Goal: Transaction & Acquisition: Obtain resource

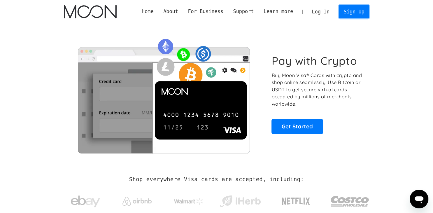
click at [356, 17] on link "Sign Up" at bounding box center [354, 11] width 30 height 13
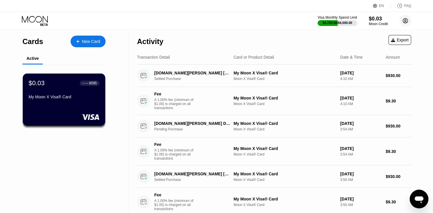
click at [405, 21] on icon at bounding box center [405, 20] width 3 height 3
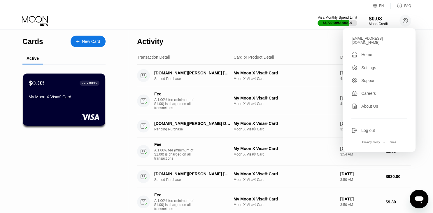
click at [361, 129] on div "Log out" at bounding box center [368, 130] width 14 height 5
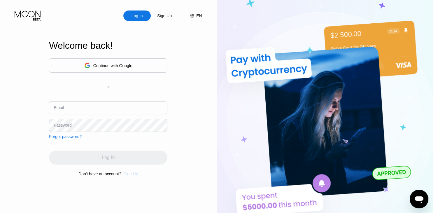
click at [136, 176] on div "Sign Up" at bounding box center [131, 173] width 15 height 5
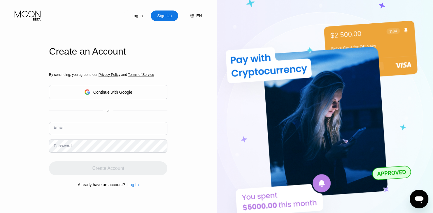
click at [85, 125] on input "text" at bounding box center [108, 128] width 118 height 13
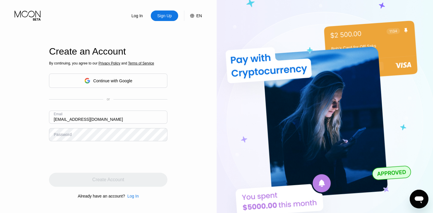
type input "[EMAIL_ADDRESS][DOMAIN_NAME]"
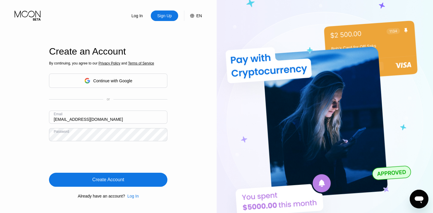
click at [101, 181] on div "Create Account" at bounding box center [108, 180] width 32 height 6
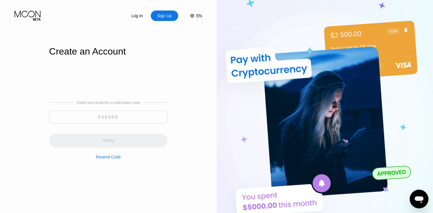
click at [97, 115] on input at bounding box center [108, 117] width 118 height 13
paste input
click at [114, 116] on input at bounding box center [108, 117] width 118 height 13
paste input "582427"
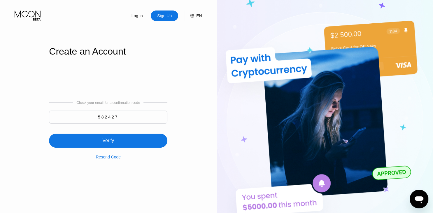
type input "582427"
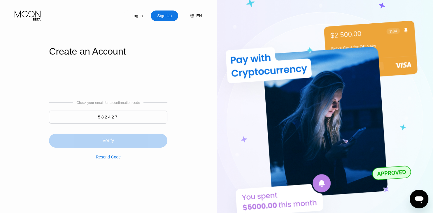
click at [101, 139] on div "Verify" at bounding box center [108, 141] width 118 height 14
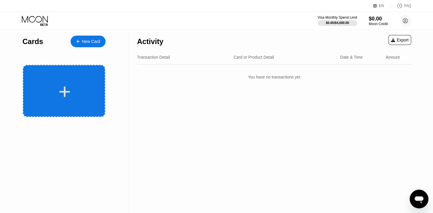
click at [74, 83] on div at bounding box center [64, 91] width 83 height 52
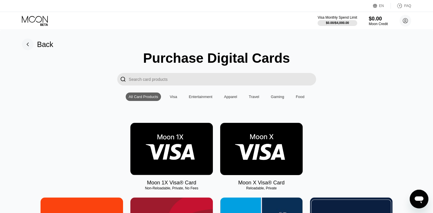
click at [247, 152] on img at bounding box center [261, 149] width 83 height 52
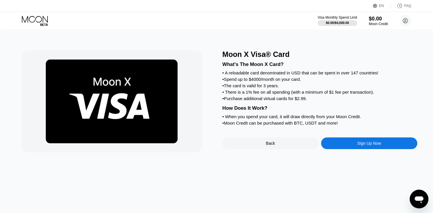
click at [345, 149] on div "Sign Up Now" at bounding box center [369, 143] width 96 height 12
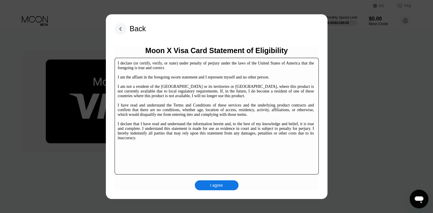
click at [227, 189] on div "I agree" at bounding box center [217, 185] width 44 height 10
click at [227, 189] on div "LOADING..." at bounding box center [217, 185] width 44 height 10
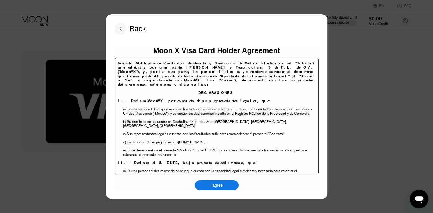
click at [211, 181] on div "I agree" at bounding box center [217, 185] width 44 height 10
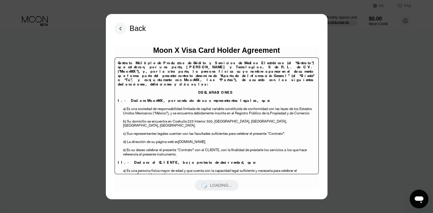
scroll to position [109, 0]
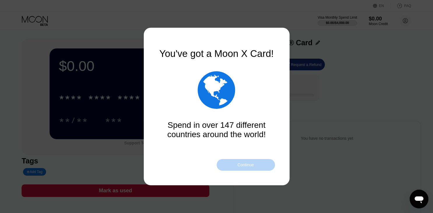
click at [246, 165] on div "Continue" at bounding box center [245, 164] width 16 height 5
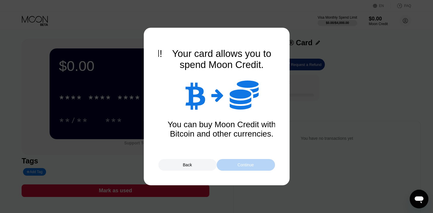
click at [246, 165] on div "Continue" at bounding box center [245, 164] width 16 height 5
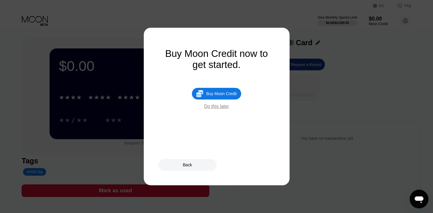
click at [222, 109] on div "Do this later" at bounding box center [216, 106] width 25 height 5
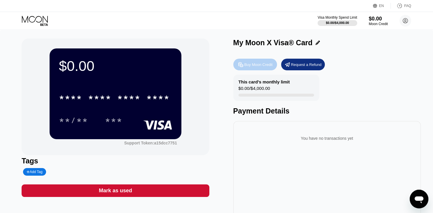
click at [260, 62] on div "Buy Moon Credit" at bounding box center [255, 65] width 44 height 12
type input "0"
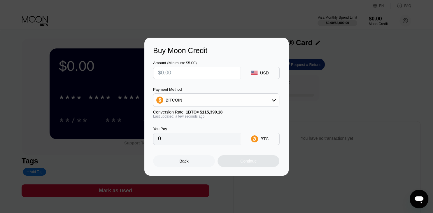
click at [208, 73] on input "text" at bounding box center [196, 73] width 77 height 12
type input "$1"
type input "0.00000867"
type input "$12"
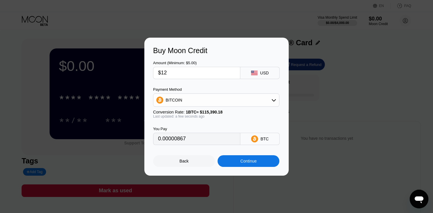
type input "0.00010400"
type input "$1200"
type input "0.01039950"
type input "$1200"
click at [229, 97] on div "BITCOIN" at bounding box center [216, 100] width 126 height 12
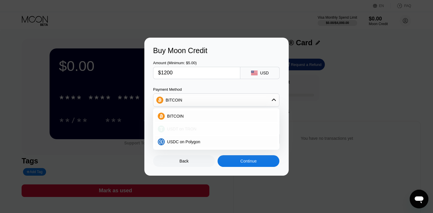
click at [212, 129] on div "USDT on TRON" at bounding box center [220, 129] width 110 height 5
type input "1212.12"
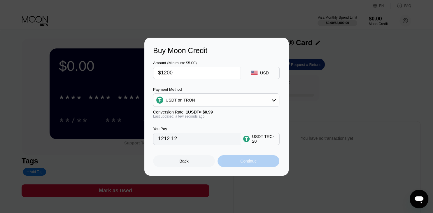
click at [251, 163] on div "Continue" at bounding box center [248, 161] width 16 height 5
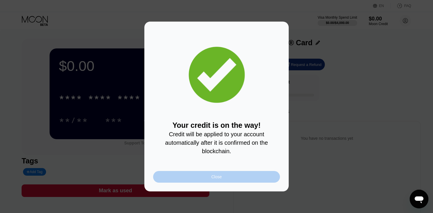
click at [201, 181] on div "Close" at bounding box center [216, 177] width 127 height 12
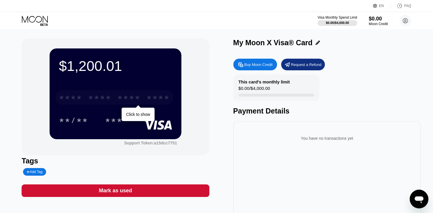
click at [134, 99] on div "* * * *" at bounding box center [128, 98] width 23 height 9
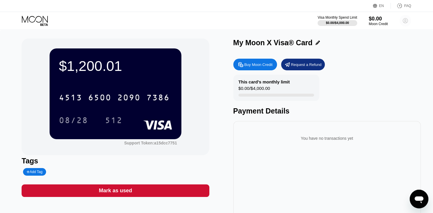
click at [404, 17] on circle at bounding box center [405, 21] width 12 height 12
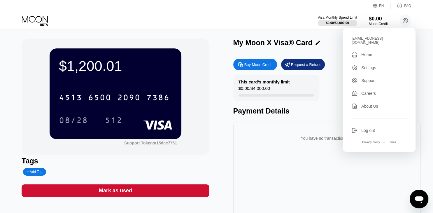
click at [367, 129] on div "Log out" at bounding box center [368, 130] width 14 height 5
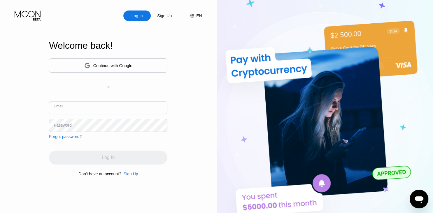
click at [131, 113] on input "text" at bounding box center [108, 107] width 118 height 13
type input "zeebare03@outlook.com"
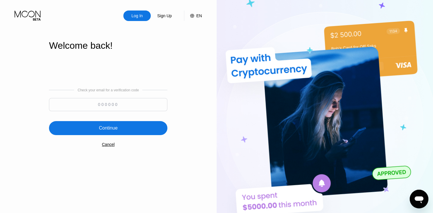
click at [97, 107] on input at bounding box center [108, 104] width 118 height 13
type input "474046"
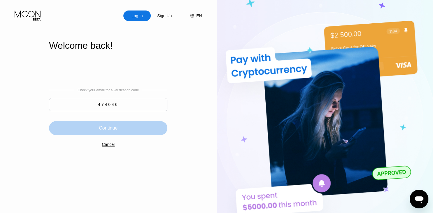
click at [105, 127] on div "Continue" at bounding box center [108, 128] width 19 height 6
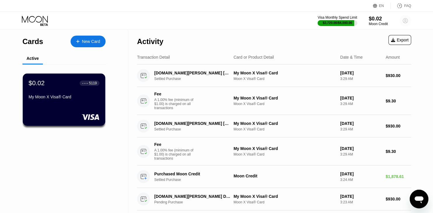
click at [408, 25] on circle at bounding box center [405, 21] width 12 height 12
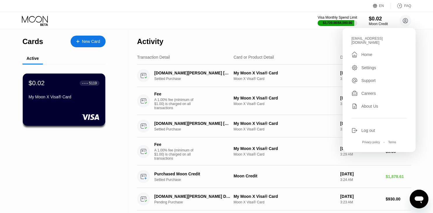
click at [361, 131] on div "zeebare03@outlook.com  Home Settings Support Careers About Us Log out Privacy …" at bounding box center [379, 90] width 73 height 124
click at [371, 128] on div "Log out" at bounding box center [368, 130] width 14 height 5
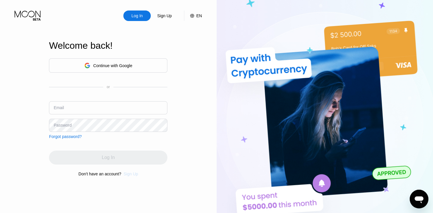
click at [131, 176] on div "Sign Up" at bounding box center [131, 173] width 15 height 5
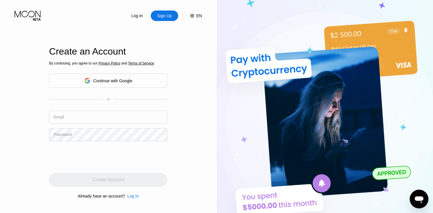
click at [77, 126] on div "Email" at bounding box center [108, 119] width 118 height 17
click at [60, 119] on div "Email" at bounding box center [59, 117] width 10 height 5
click at [96, 116] on input "text" at bounding box center [108, 117] width 118 height 13
type input "[EMAIL_ADDRESS][DOMAIN_NAME]"
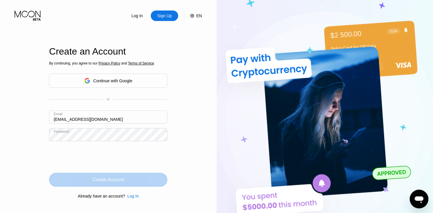
click at [123, 179] on div "Create Account" at bounding box center [108, 180] width 32 height 6
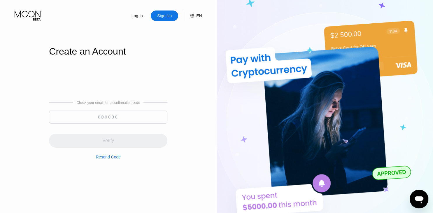
click at [101, 120] on input at bounding box center [108, 117] width 118 height 13
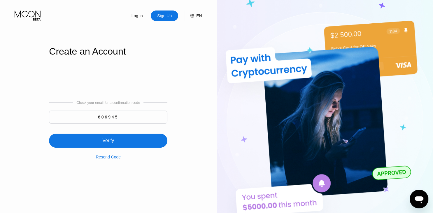
type input "606945"
click at [104, 137] on div "Verify" at bounding box center [108, 141] width 118 height 14
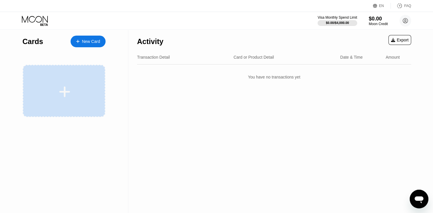
click at [85, 87] on div at bounding box center [65, 91] width 72 height 13
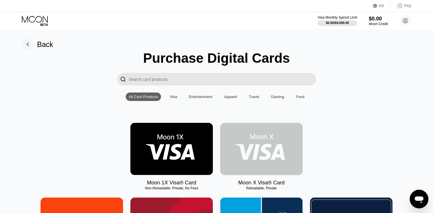
click at [254, 164] on img at bounding box center [261, 149] width 83 height 52
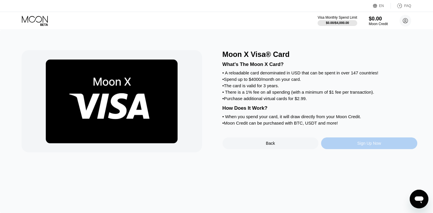
click at [359, 145] on div "Sign Up Now" at bounding box center [369, 143] width 24 height 5
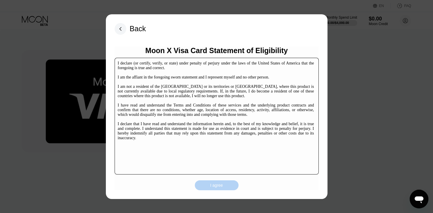
click at [225, 183] on div "I agree" at bounding box center [217, 185] width 44 height 10
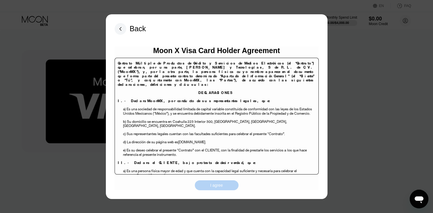
click at [225, 183] on div "I agree" at bounding box center [217, 185] width 44 height 10
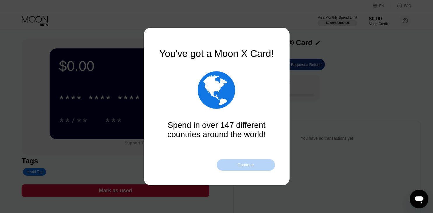
click at [246, 165] on div "Continue" at bounding box center [245, 164] width 16 height 5
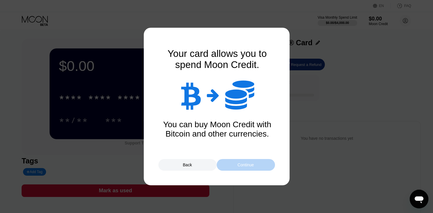
click at [246, 165] on div "Continue" at bounding box center [245, 164] width 16 height 5
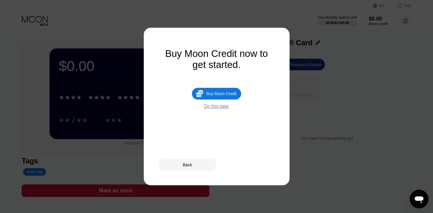
click at [216, 109] on div "Do this later" at bounding box center [216, 106] width 25 height 5
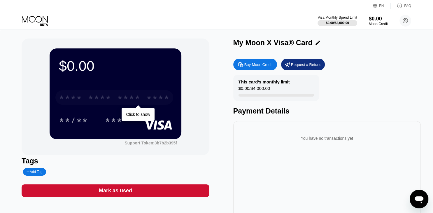
click at [137, 99] on div "* * * *" at bounding box center [128, 98] width 23 height 9
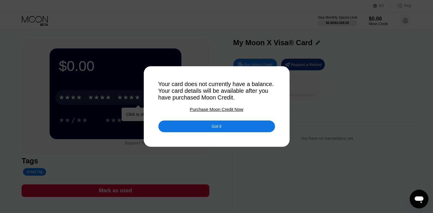
click at [228, 135] on div at bounding box center [216, 106] width 433 height 213
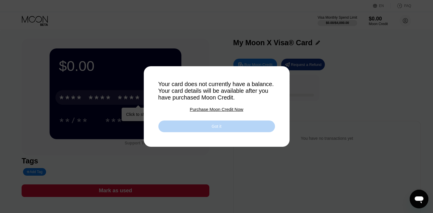
click at [220, 129] on div "Got it" at bounding box center [217, 126] width 10 height 5
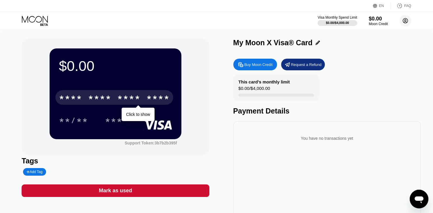
click at [408, 16] on circle at bounding box center [405, 21] width 12 height 12
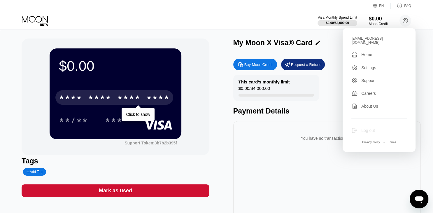
click at [362, 128] on div "Log out" at bounding box center [368, 130] width 14 height 5
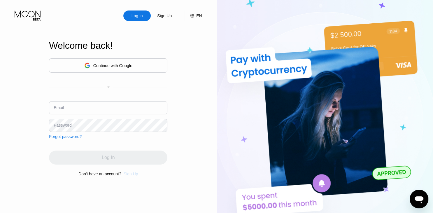
click at [130, 175] on div "Sign Up" at bounding box center [131, 173] width 15 height 5
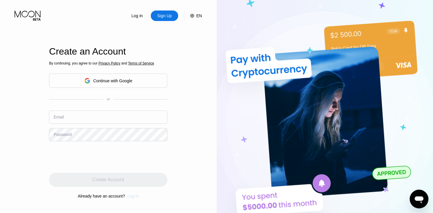
click at [128, 196] on div "Log In" at bounding box center [132, 196] width 11 height 5
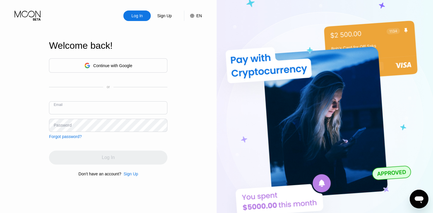
click at [103, 110] on input "text" at bounding box center [108, 107] width 118 height 13
type input "[EMAIL_ADDRESS][DOMAIN_NAME]"
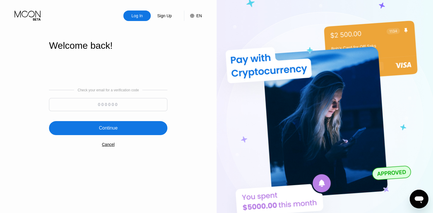
click at [112, 111] on div at bounding box center [108, 106] width 118 height 16
click at [117, 107] on input at bounding box center [108, 104] width 118 height 13
type input "942546"
click at [120, 126] on div "Continue" at bounding box center [108, 128] width 118 height 14
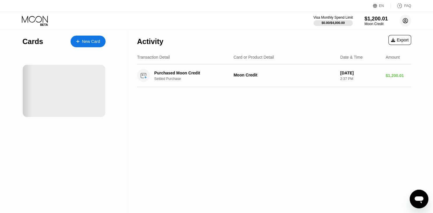
click at [406, 22] on circle at bounding box center [405, 21] width 12 height 12
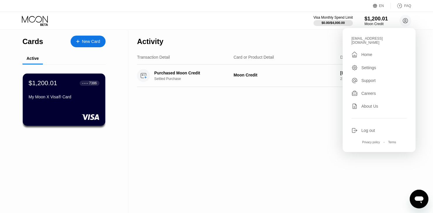
click at [366, 131] on div "zebare00@outlook.com  Home Settings Support Careers About Us Log out Privacy p…" at bounding box center [379, 90] width 73 height 124
click at [360, 127] on div "Log out" at bounding box center [378, 130] width 55 height 6
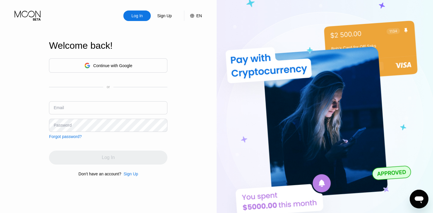
click at [130, 176] on div "Sign Up" at bounding box center [131, 173] width 15 height 5
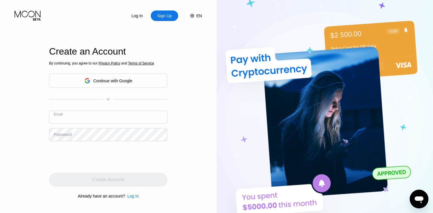
click at [81, 117] on input "text" at bounding box center [108, 117] width 118 height 13
type input "[EMAIL_ADDRESS][DOMAIN_NAME]"
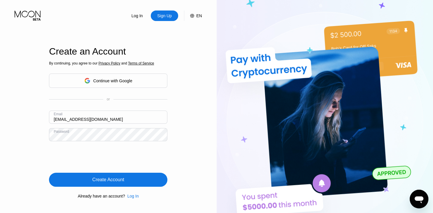
click at [113, 186] on div "Create Account" at bounding box center [108, 180] width 118 height 14
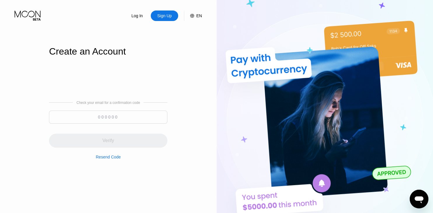
paste input "181306"
click at [106, 119] on input at bounding box center [108, 117] width 118 height 13
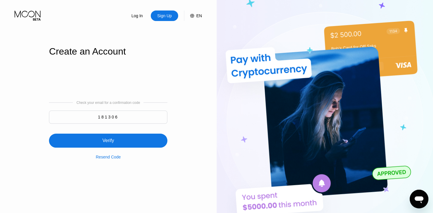
type input "181306"
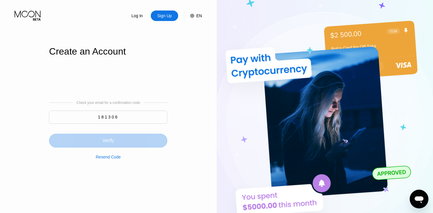
click at [115, 141] on div "Verify" at bounding box center [108, 141] width 118 height 14
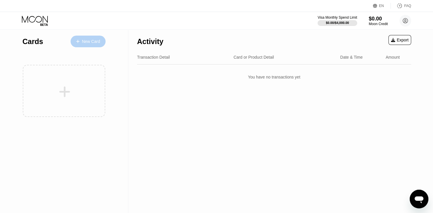
click at [94, 45] on div "New Card" at bounding box center [88, 42] width 35 height 12
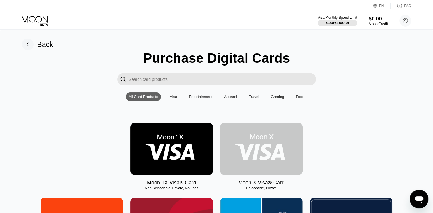
click at [249, 155] on img at bounding box center [261, 149] width 83 height 52
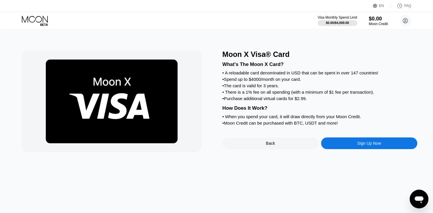
click at [368, 145] on div "Sign Up Now" at bounding box center [369, 143] width 24 height 5
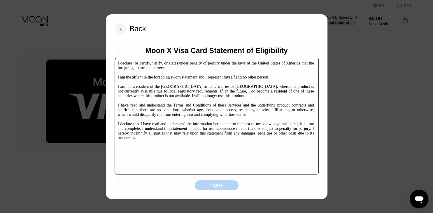
click at [206, 180] on div "I agree" at bounding box center [217, 185] width 44 height 10
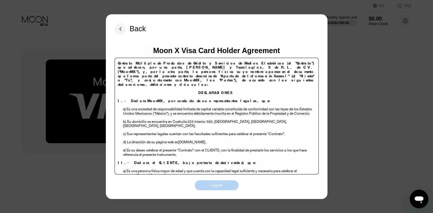
click at [206, 180] on div "I agree" at bounding box center [217, 185] width 44 height 10
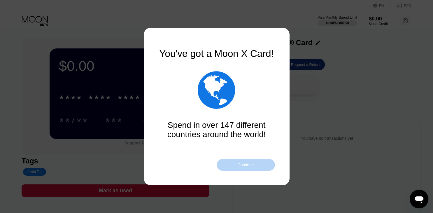
click at [236, 160] on div "Continue" at bounding box center [246, 165] width 58 height 12
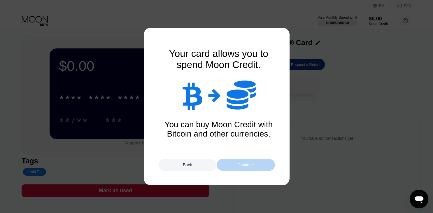
click at [236, 160] on div "Continue" at bounding box center [246, 165] width 58 height 12
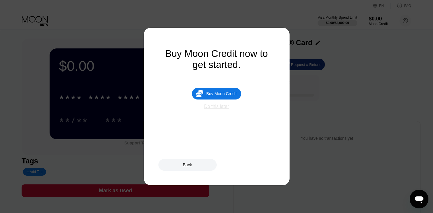
click at [228, 109] on div "Do this later" at bounding box center [216, 106] width 25 height 5
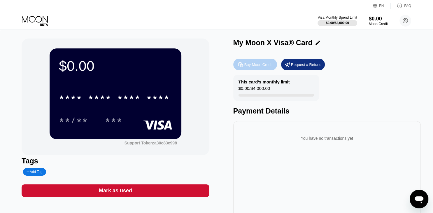
click at [249, 66] on div "Buy Moon Credit" at bounding box center [258, 64] width 28 height 5
type input "0"
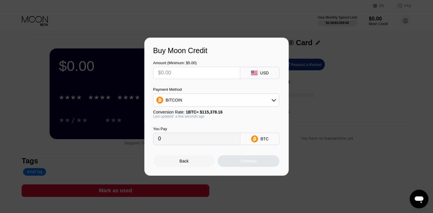
click at [188, 73] on input "text" at bounding box center [196, 73] width 77 height 12
type input "$1"
type input "0.00000867"
type input "$18"
type input "0.00015601"
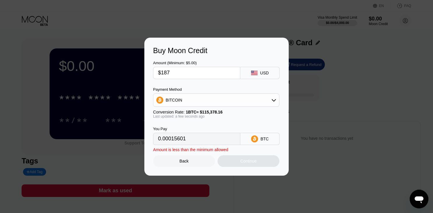
type input "$1878"
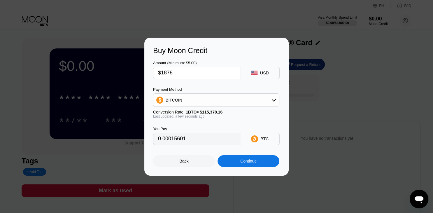
type input "0.01627692"
type input "$1878.6"
type input "0.01628212"
type input "$1878.6"
click at [225, 97] on div "BITCOIN" at bounding box center [216, 100] width 126 height 12
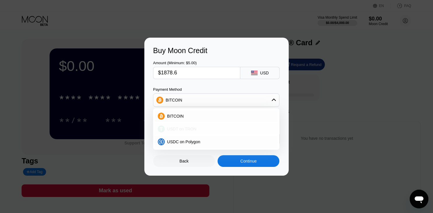
click at [202, 132] on div "USDT on TRON" at bounding box center [216, 129] width 123 height 12
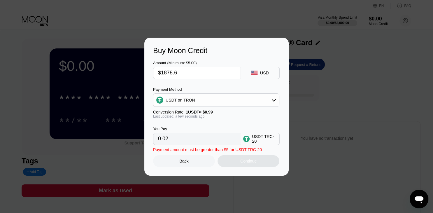
type input "1897.58"
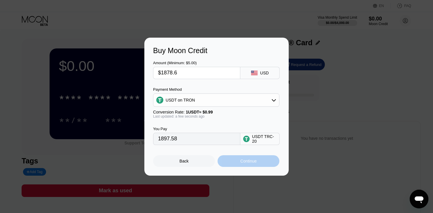
click at [243, 159] on div "Continue" at bounding box center [249, 161] width 62 height 12
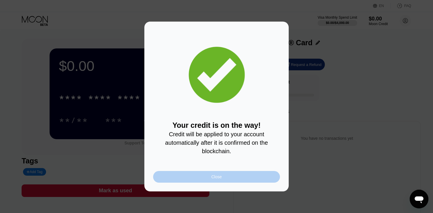
click at [216, 177] on div "Close" at bounding box center [216, 177] width 127 height 12
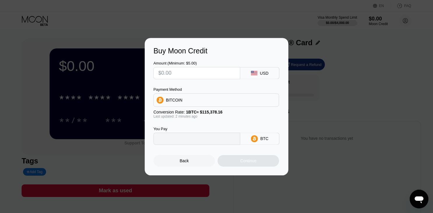
type input "0"
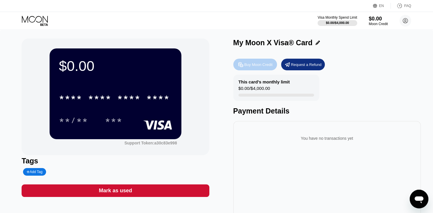
click at [258, 67] on div "Buy Moon Credit" at bounding box center [258, 64] width 28 height 5
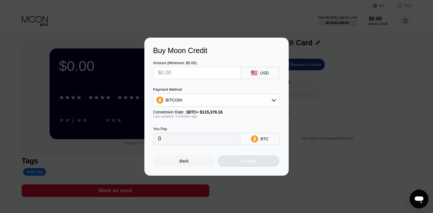
click at [184, 77] on input "text" at bounding box center [196, 73] width 77 height 12
type input "$1"
type input "0.00000867"
type input "$17"
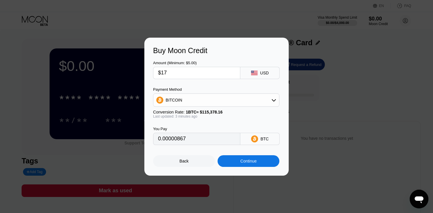
type input "0.00014735"
type input "$178"
type input "0.00154276"
type input "$1"
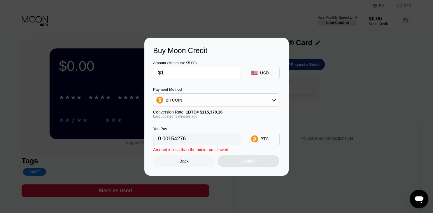
type input "0.00000867"
type input "$18"
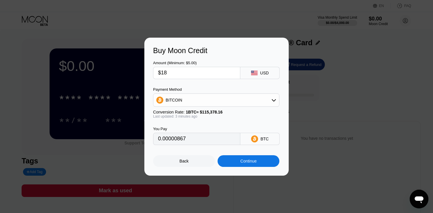
type input "0.00015601"
type input "$187"
type input "0.00162076"
type input "$1878"
type input "0.01627692"
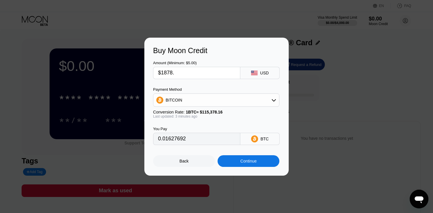
type input "$1878.6"
type input "0.01628212"
type input "$1878.6"
click at [202, 102] on div "BITCOIN" at bounding box center [216, 100] width 126 height 12
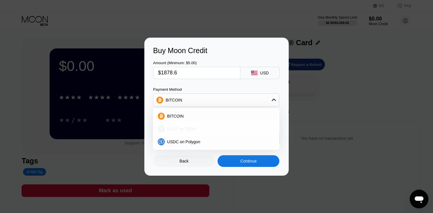
click at [204, 127] on div "USDT on TRON" at bounding box center [220, 129] width 110 height 5
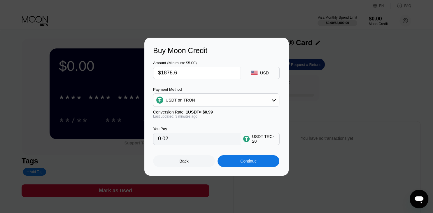
type input "1897.58"
click at [229, 160] on div "Continue" at bounding box center [249, 161] width 62 height 12
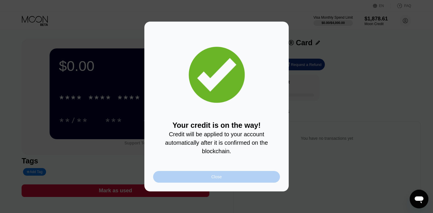
click at [221, 179] on div "Close" at bounding box center [216, 176] width 10 height 5
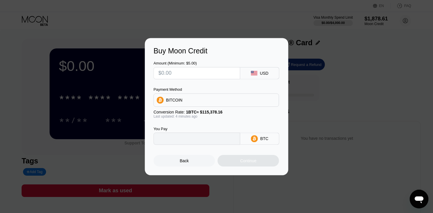
type input "0"
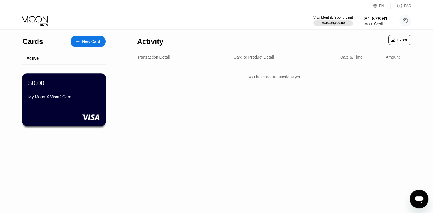
click at [53, 88] on div "$0.00 My Moon X Visa® Card" at bounding box center [63, 90] width 71 height 22
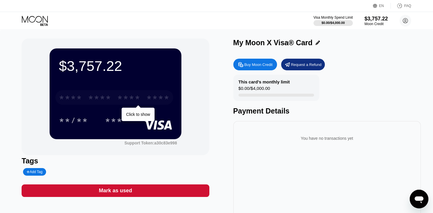
click at [116, 99] on div "* * * * * * * * * * * * ****" at bounding box center [114, 97] width 118 height 15
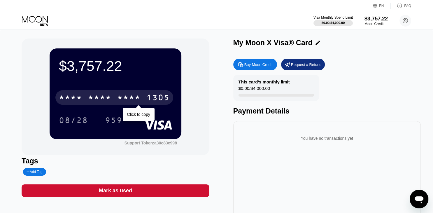
click at [122, 102] on div "* * * *" at bounding box center [128, 98] width 23 height 9
